Goal: Task Accomplishment & Management: Use online tool/utility

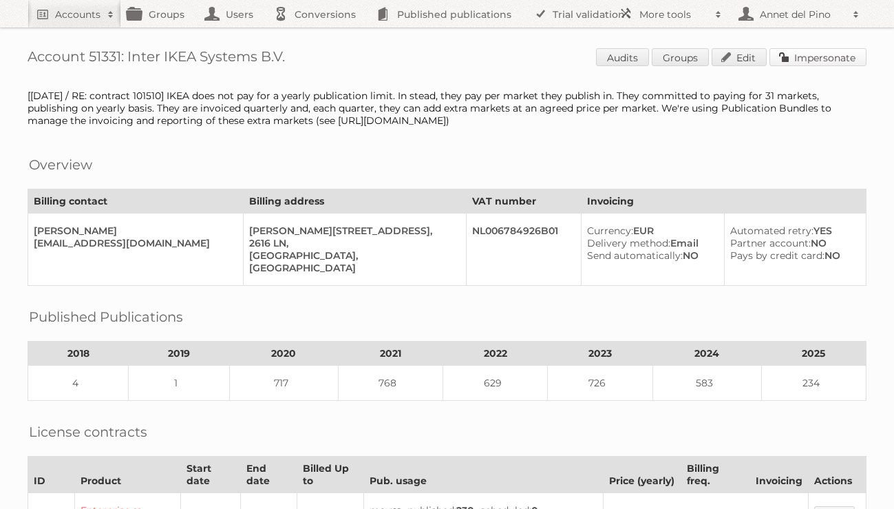
click at [802, 56] on link "Impersonate" at bounding box center [817, 57] width 97 height 18
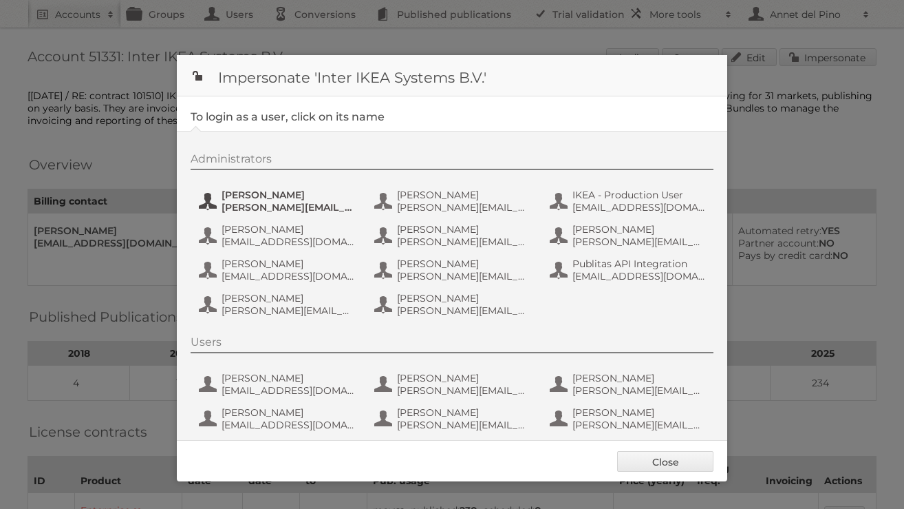
click at [308, 209] on span "andreas.olofsson@inter.ikea.com" at bounding box center [288, 207] width 133 height 12
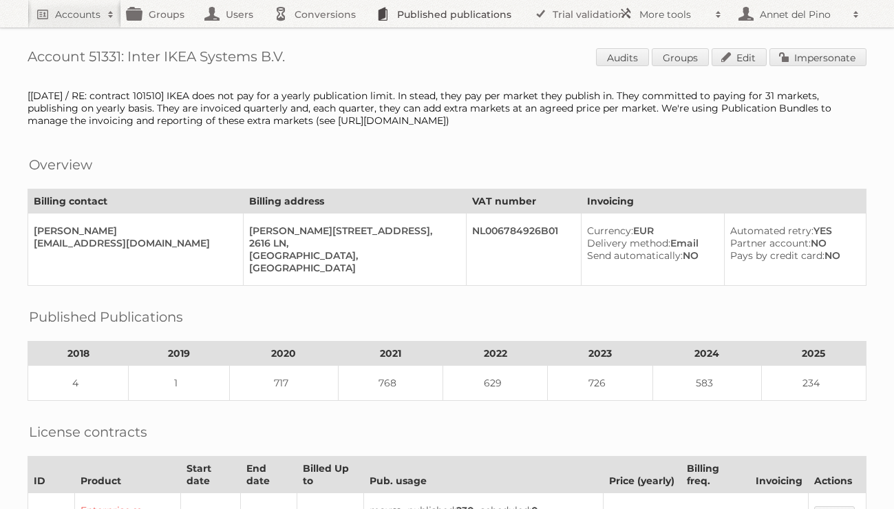
click at [430, 18] on link "Published publications" at bounding box center [448, 14] width 156 height 28
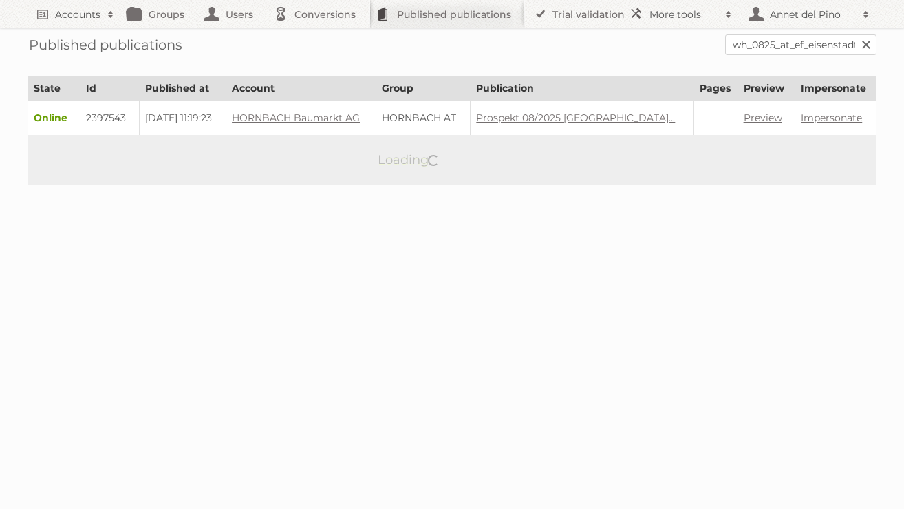
click at [868, 47] on link at bounding box center [866, 44] width 21 height 21
paste input "bathroom-brochure2025"
type input "bathroom-brochure2025"
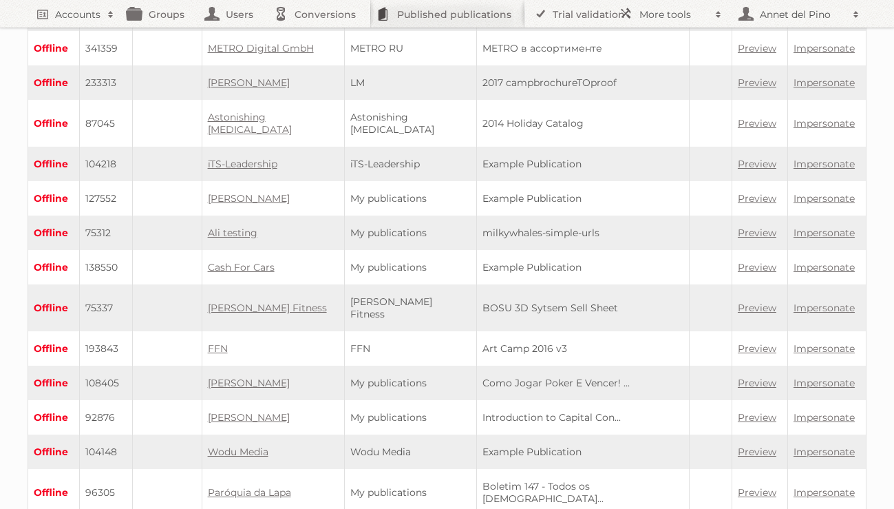
scroll to position [43, 0]
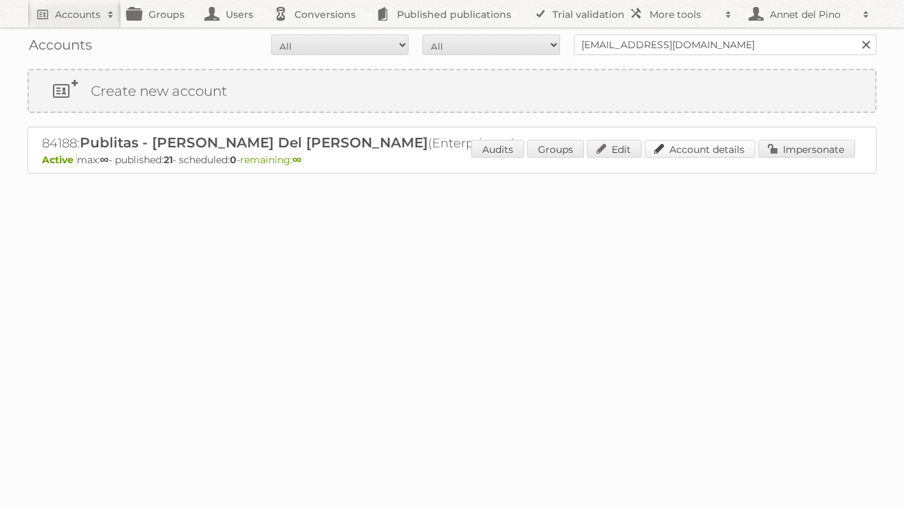
click at [728, 154] on link "Account details" at bounding box center [700, 149] width 111 height 18
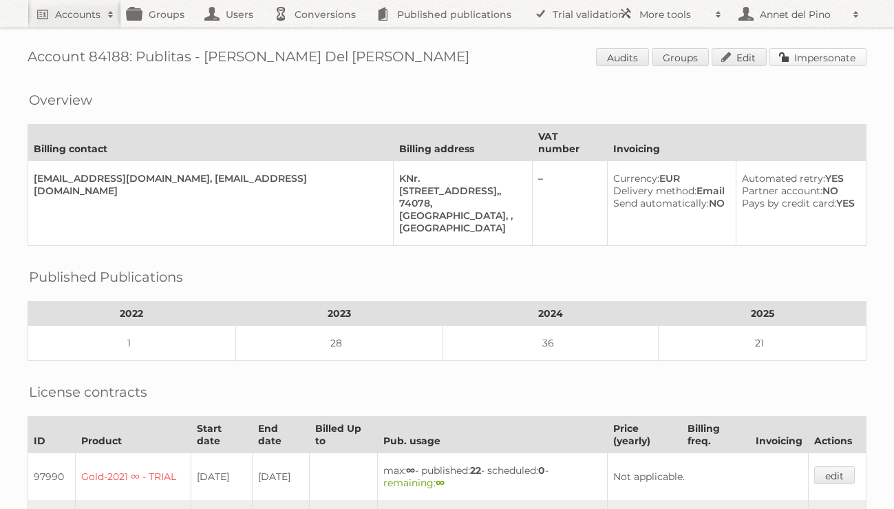
click at [835, 62] on link "Impersonate" at bounding box center [817, 57] width 97 height 18
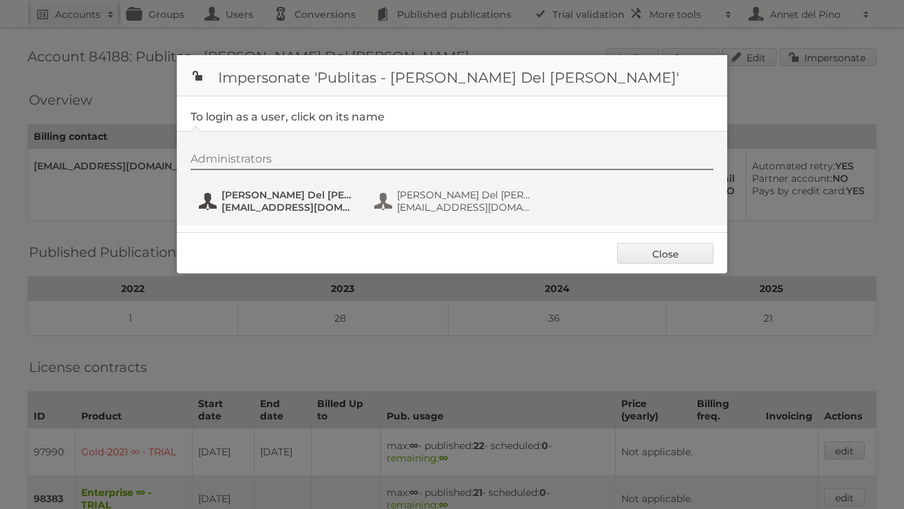
click at [305, 199] on span "[PERSON_NAME] Del [PERSON_NAME]" at bounding box center [288, 195] width 133 height 12
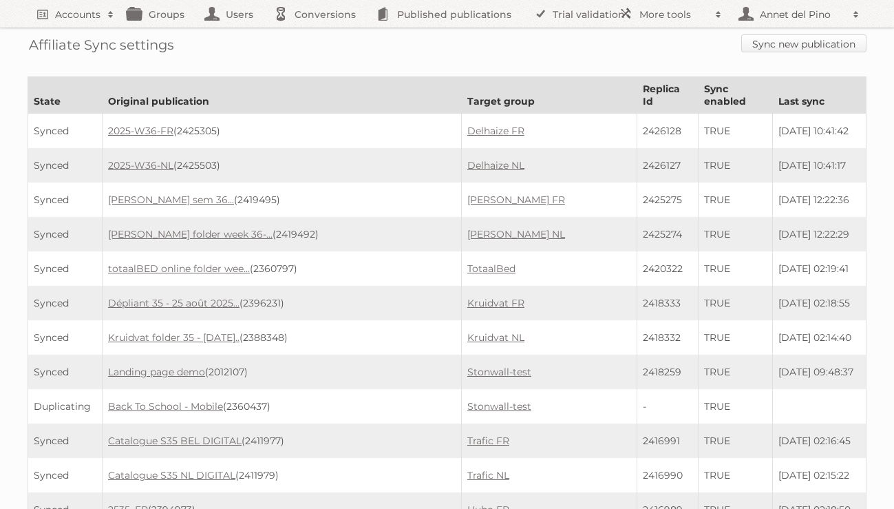
click at [766, 46] on link "Sync new publication" at bounding box center [803, 43] width 125 height 18
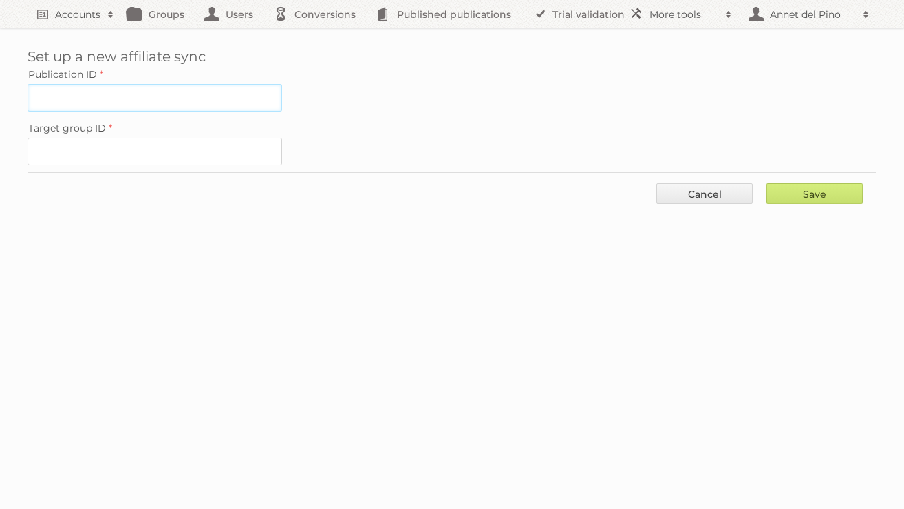
click at [143, 98] on input "Publication ID" at bounding box center [155, 98] width 255 height 28
paste input "2394153"
type input "2394153"
click at [150, 150] on input "Target group ID" at bounding box center [155, 152] width 255 height 28
paste input "95012"
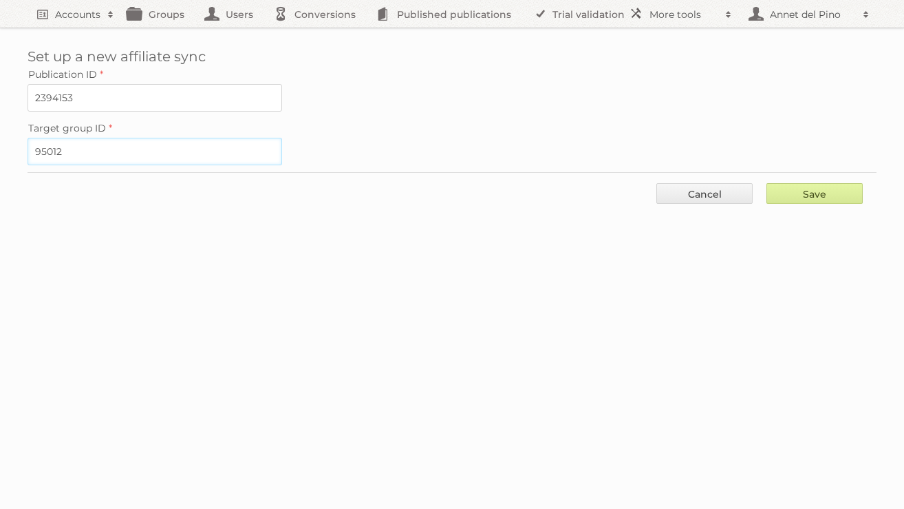
type input "95012"
click at [828, 195] on input "Save" at bounding box center [815, 193] width 96 height 21
type input "..."
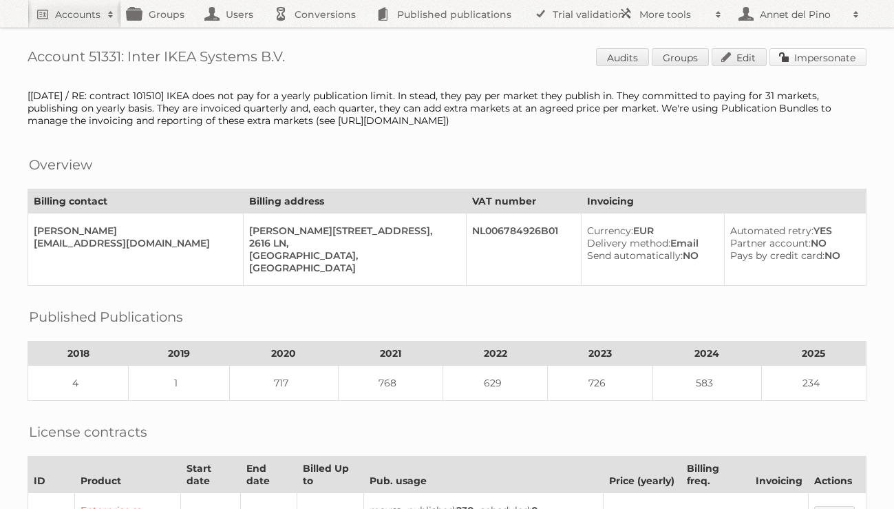
click at [829, 59] on link "Impersonate" at bounding box center [817, 57] width 97 height 18
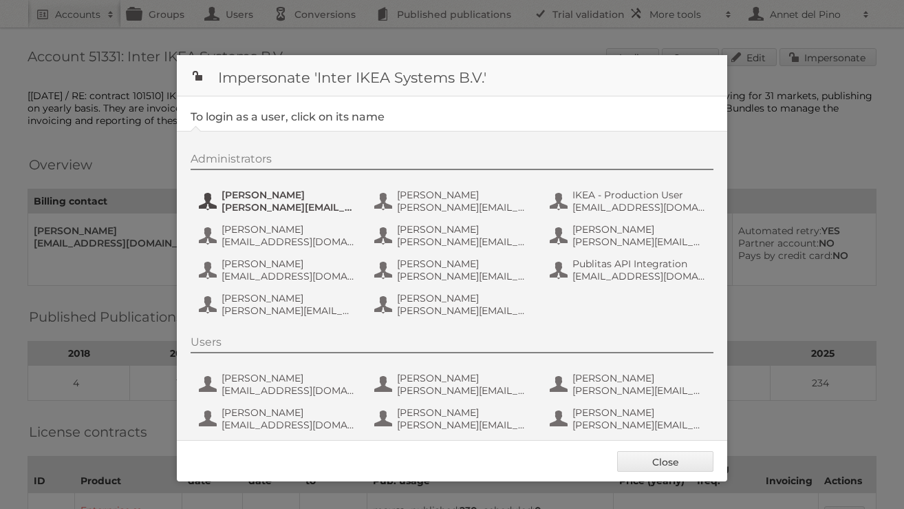
click at [250, 205] on span "andreas.olofsson@inter.ikea.com" at bounding box center [288, 207] width 133 height 12
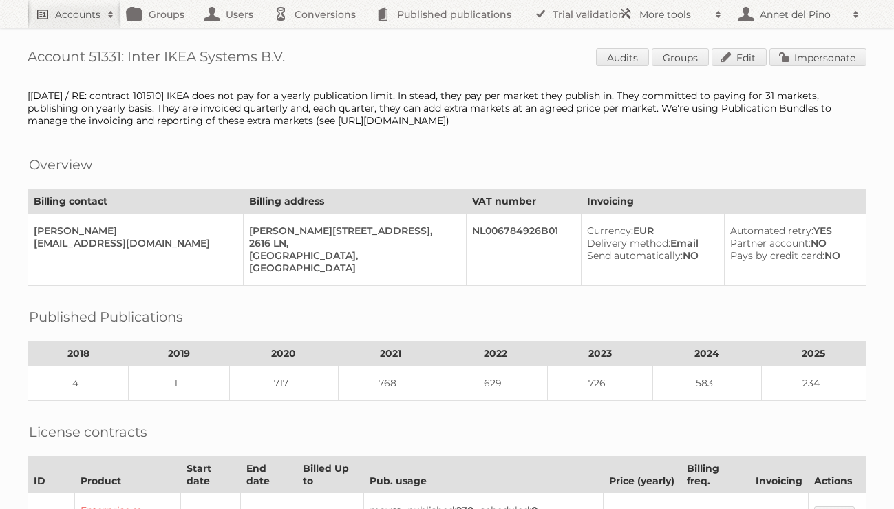
click at [74, 21] on h2 "Accounts" at bounding box center [77, 15] width 45 height 14
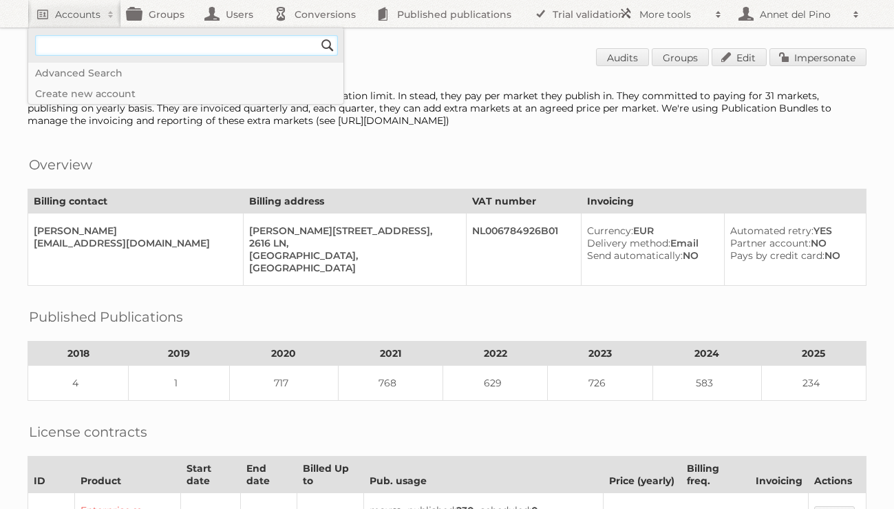
type input"] "[EMAIL_ADDRESS][DOMAIN_NAME]"
click at [325, 44] on input "Search" at bounding box center [327, 45] width 21 height 21
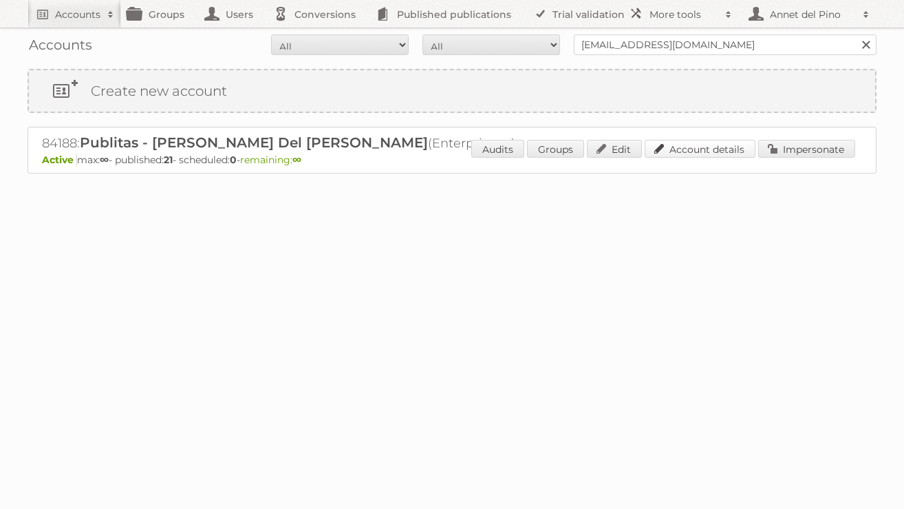
click at [720, 150] on link "Account details" at bounding box center [700, 149] width 111 height 18
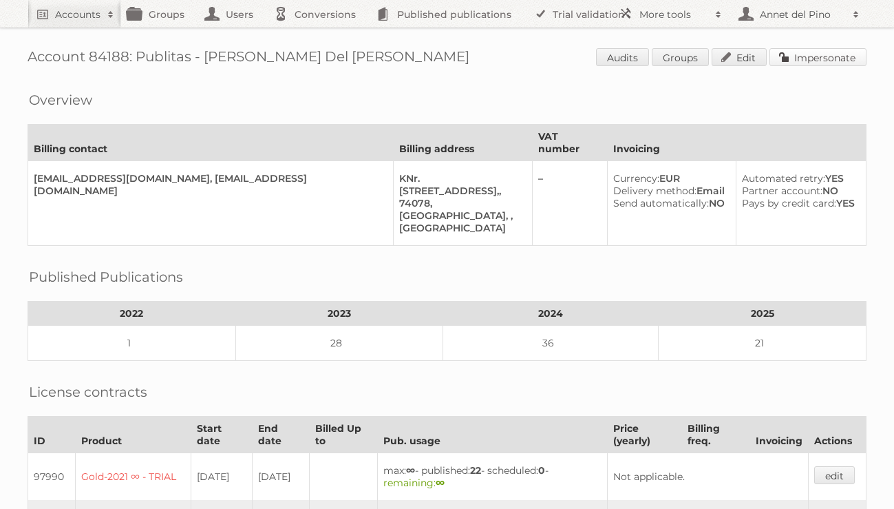
click at [816, 58] on link "Impersonate" at bounding box center [817, 57] width 97 height 18
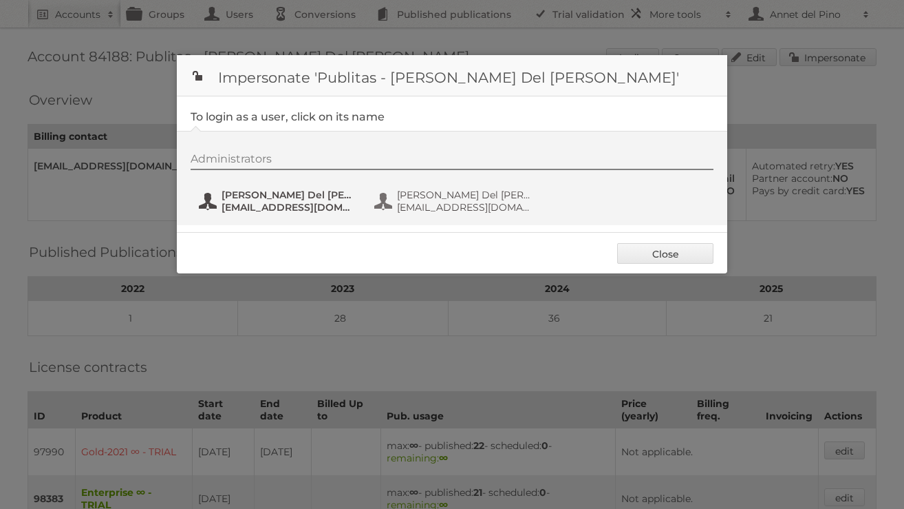
click at [296, 215] on button "[PERSON_NAME] Del Pino [EMAIL_ADDRESS][DOMAIN_NAME]" at bounding box center [278, 201] width 162 height 28
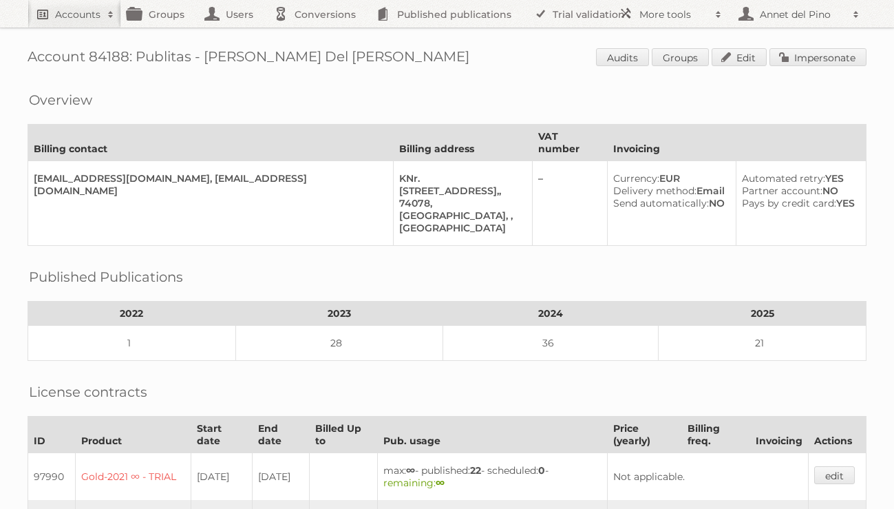
click at [59, 15] on h2 "Accounts" at bounding box center [77, 15] width 45 height 14
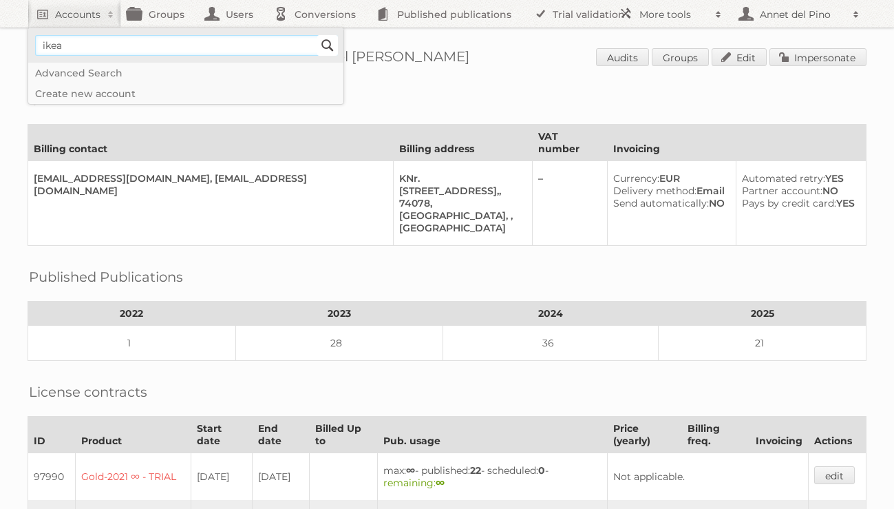
type input"] "ikea"
click at [332, 43] on input "Search" at bounding box center [327, 45] width 21 height 21
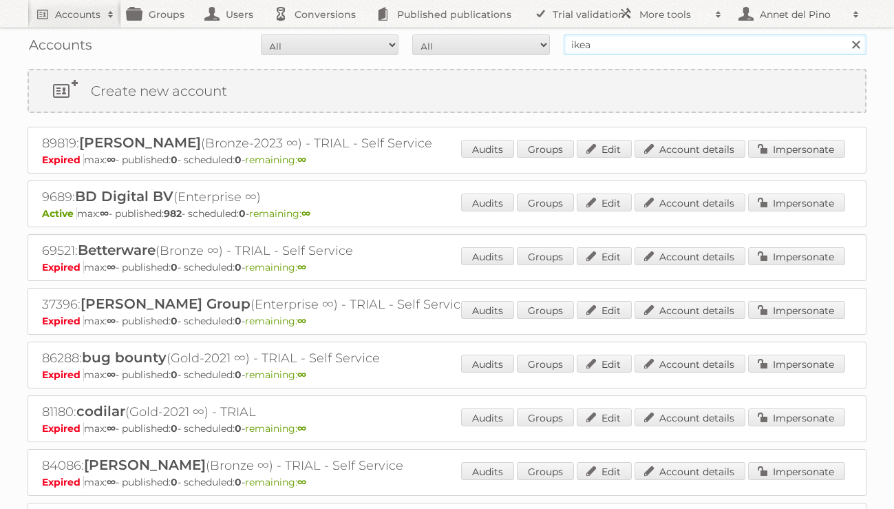
click at [639, 46] on input "ikea" at bounding box center [715, 44] width 303 height 21
click at [601, 41] on input "i" at bounding box center [715, 44] width 303 height 21
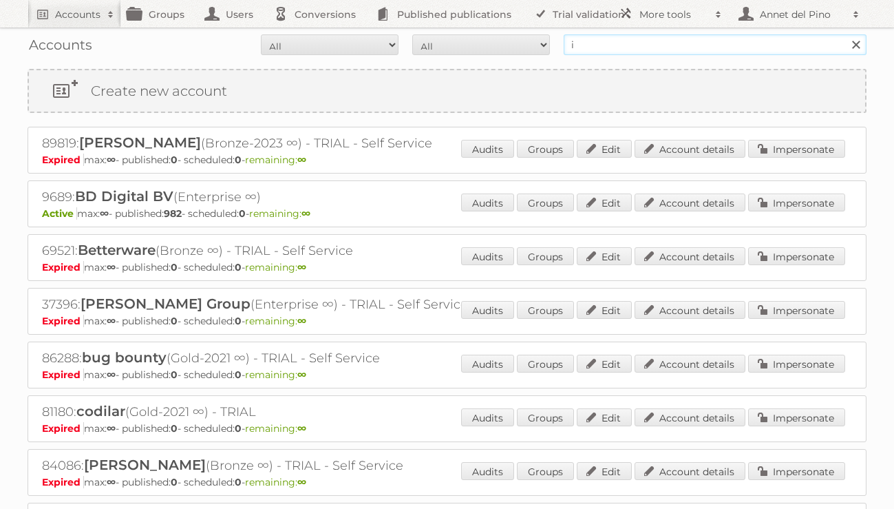
click at [601, 41] on input "i" at bounding box center [715, 44] width 303 height 21
type input "[EMAIL_ADDRESS][DOMAIN_NAME]"
click at [845, 34] on input "Search" at bounding box center [855, 44] width 21 height 21
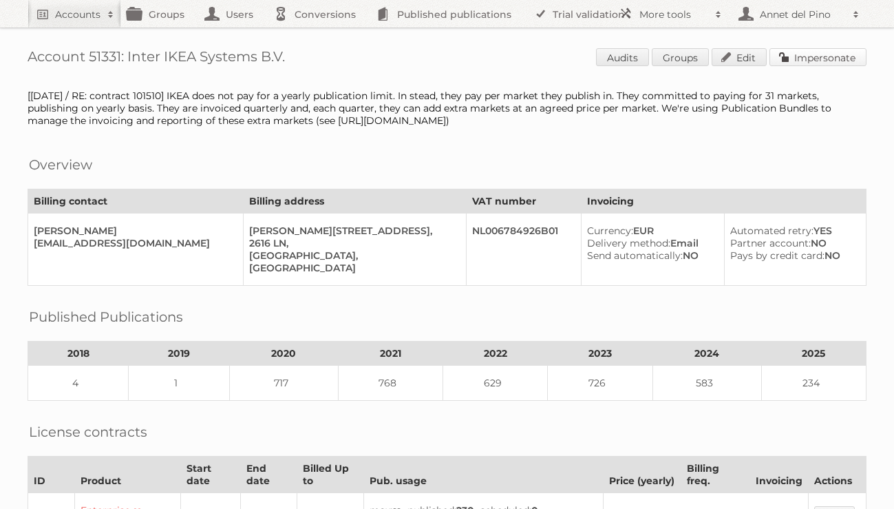
click at [842, 61] on link "Impersonate" at bounding box center [817, 57] width 97 height 18
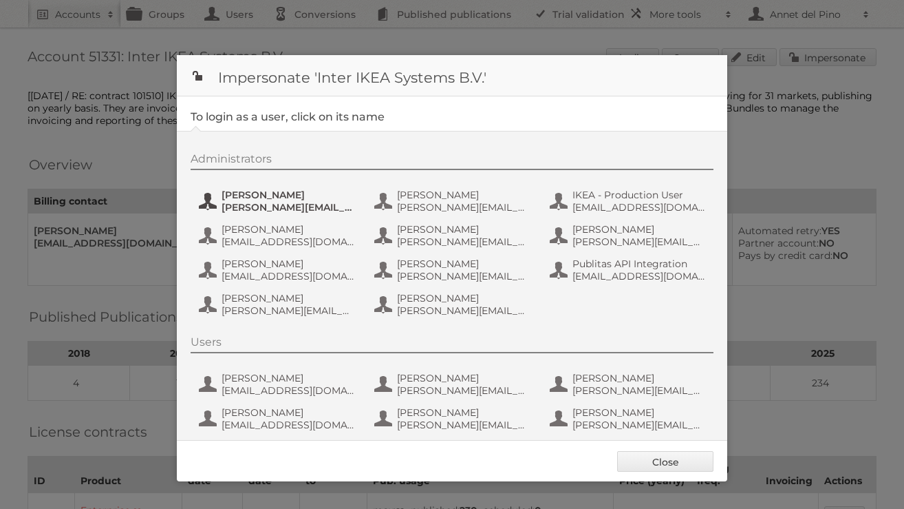
click at [324, 204] on span "andreas.olofsson@inter.ikea.com" at bounding box center [288, 207] width 133 height 12
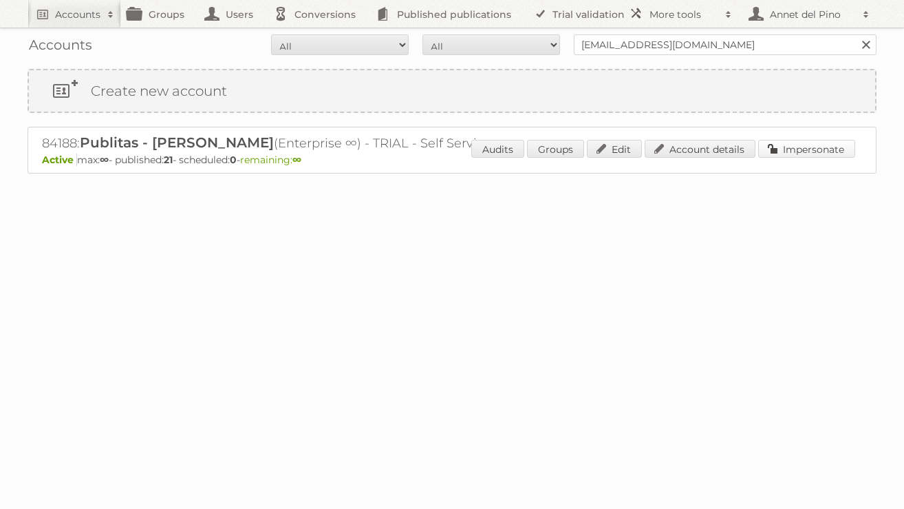
click at [786, 150] on link "Impersonate" at bounding box center [806, 149] width 97 height 18
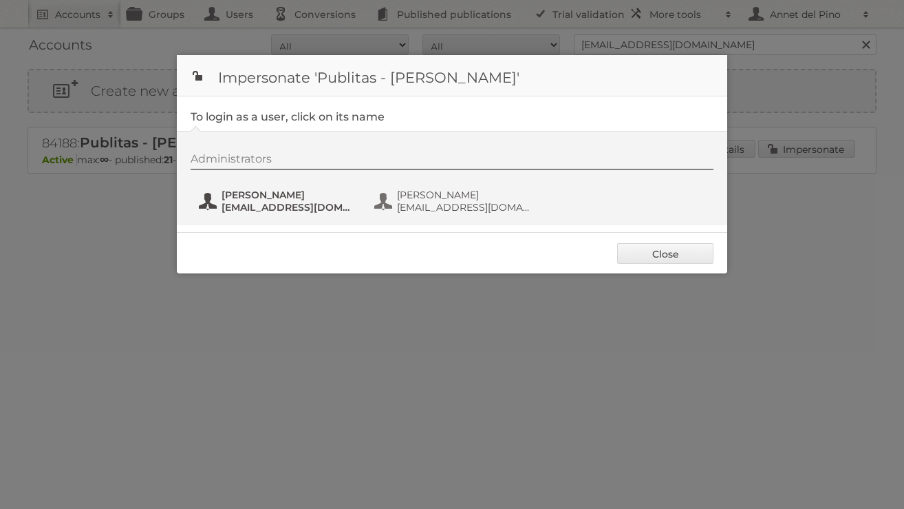
click at [275, 211] on span "[EMAIL_ADDRESS][DOMAIN_NAME]" at bounding box center [288, 207] width 133 height 12
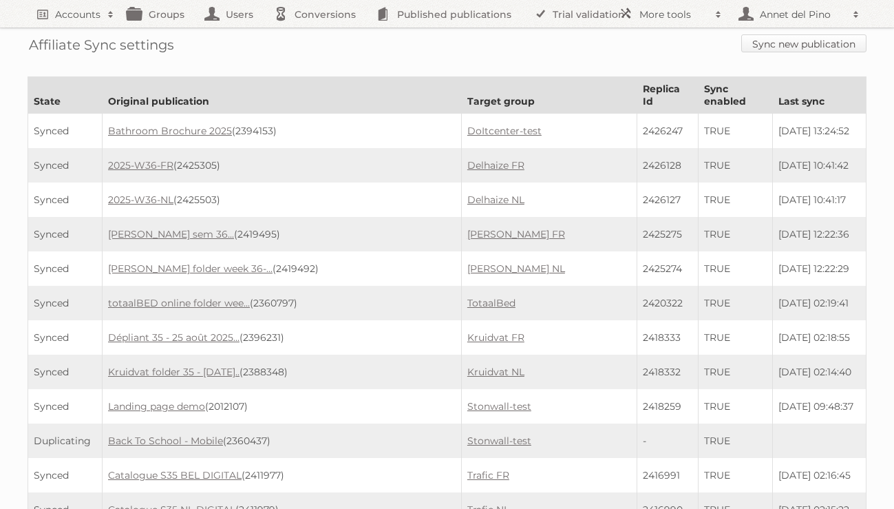
click at [814, 45] on link "Sync new publication" at bounding box center [803, 43] width 125 height 18
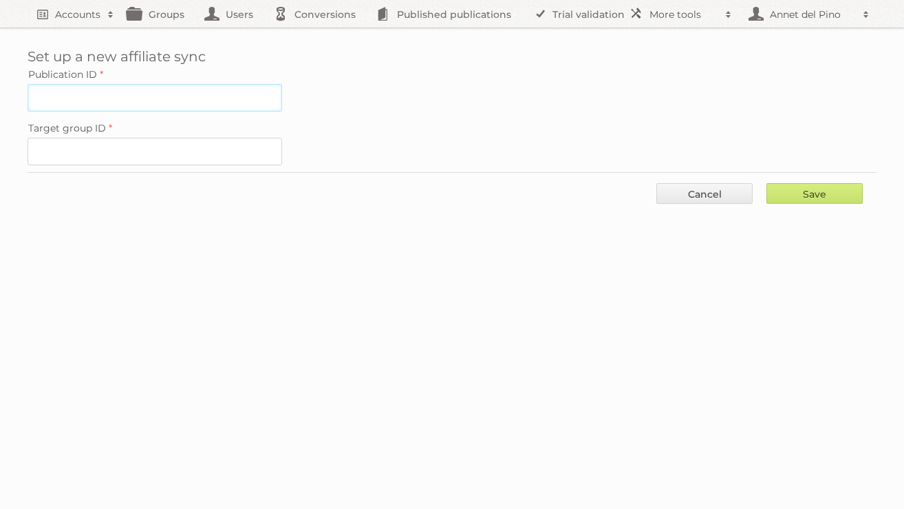
click at [168, 94] on input "Publication ID" at bounding box center [155, 98] width 255 height 28
paste input "2394153"
type input "2394153"
click at [143, 140] on input "Target group ID" at bounding box center [155, 152] width 255 height 28
paste input "95012"
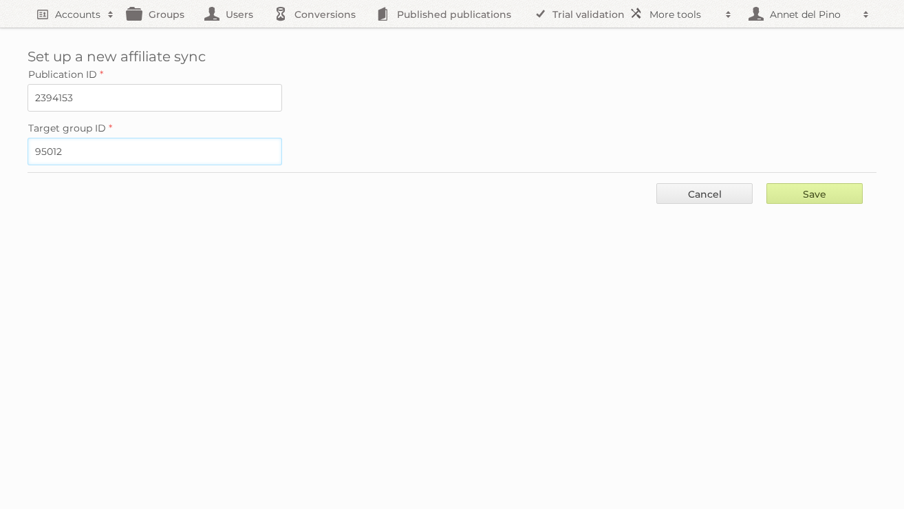
type input "95012"
click at [837, 191] on input "Save" at bounding box center [815, 193] width 96 height 21
type input "..."
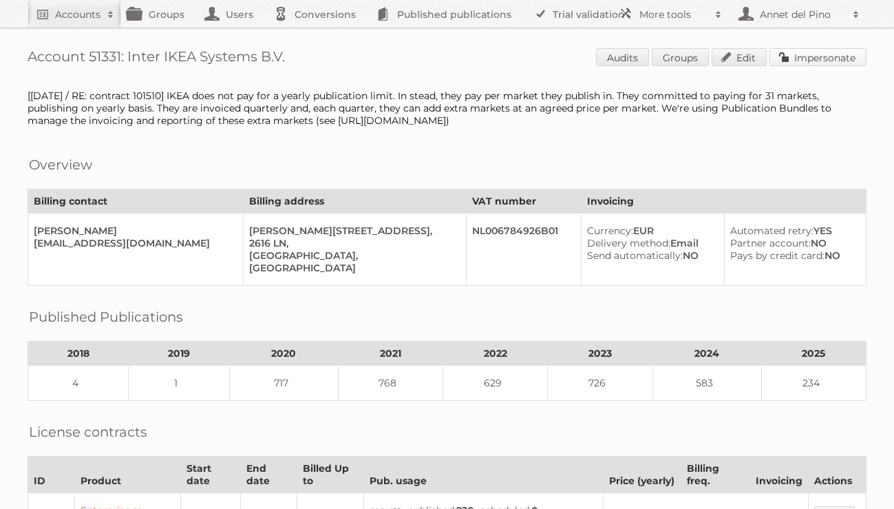
click at [819, 62] on link "Impersonate" at bounding box center [817, 57] width 97 height 18
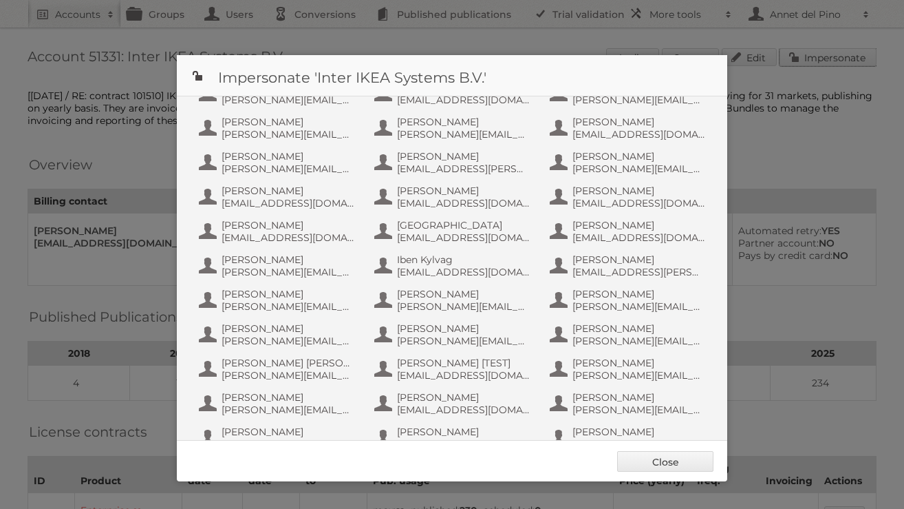
scroll to position [579, 0]
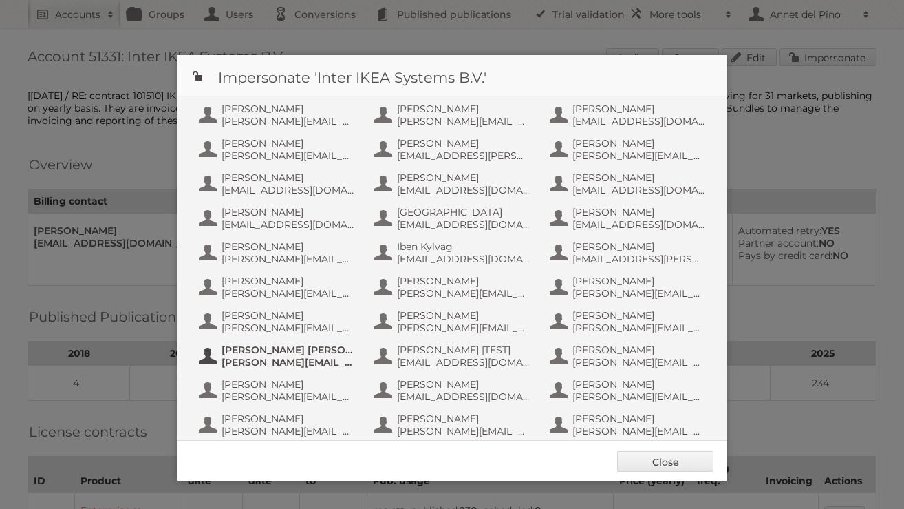
click at [262, 347] on span "Johnson Almeida" at bounding box center [288, 349] width 133 height 12
